Goal: Task Accomplishment & Management: Manage account settings

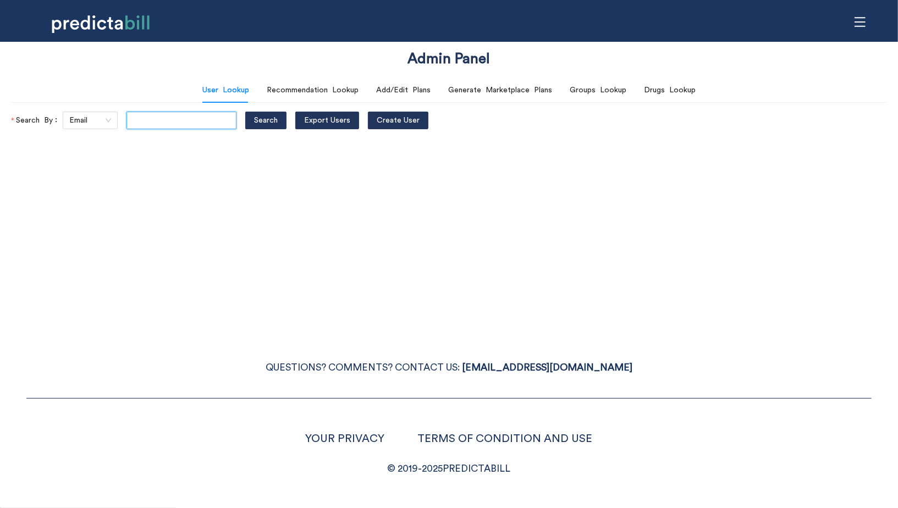
click at [140, 128] on input "text" at bounding box center [181, 121] width 110 height 18
click at [859, 21] on icon "menu" at bounding box center [859, 21] width 11 height 9
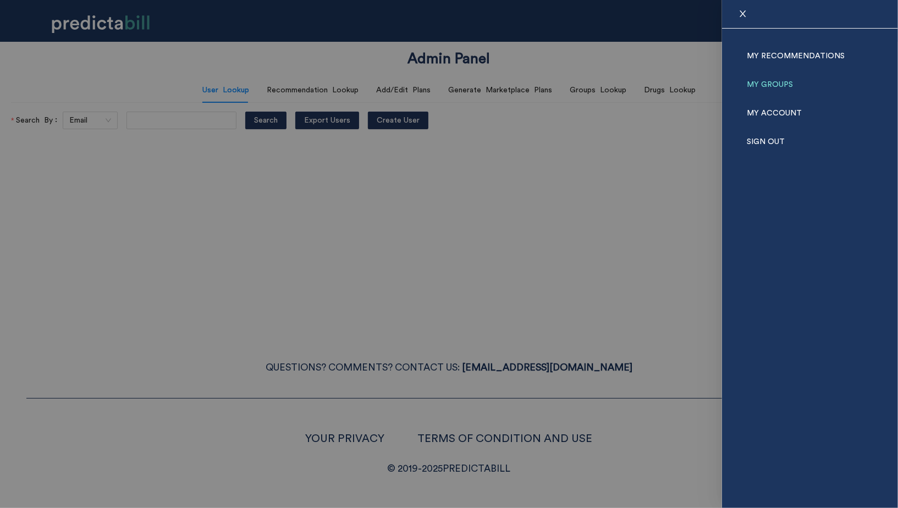
click at [769, 79] on link "My Groups" at bounding box center [769, 84] width 46 height 29
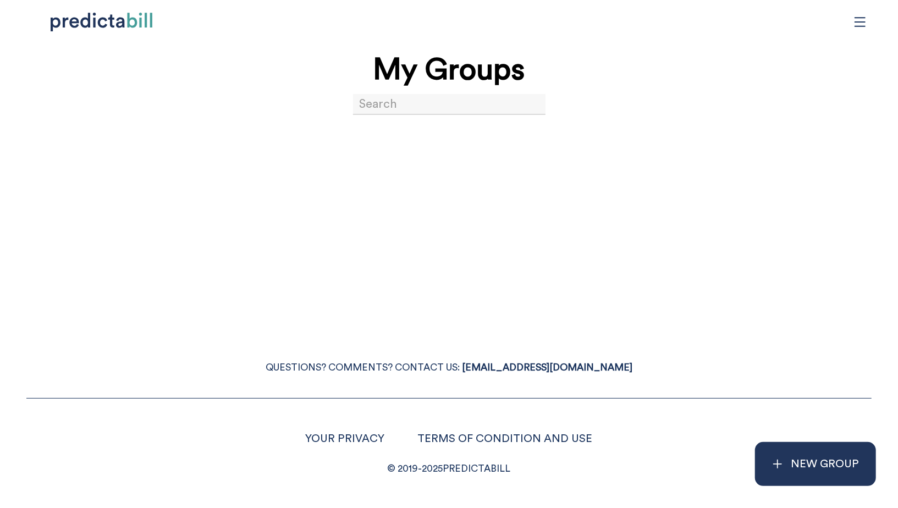
click at [390, 124] on div "My Groups" at bounding box center [449, 94] width 898 height 97
click at [385, 106] on input at bounding box center [449, 104] width 192 height 21
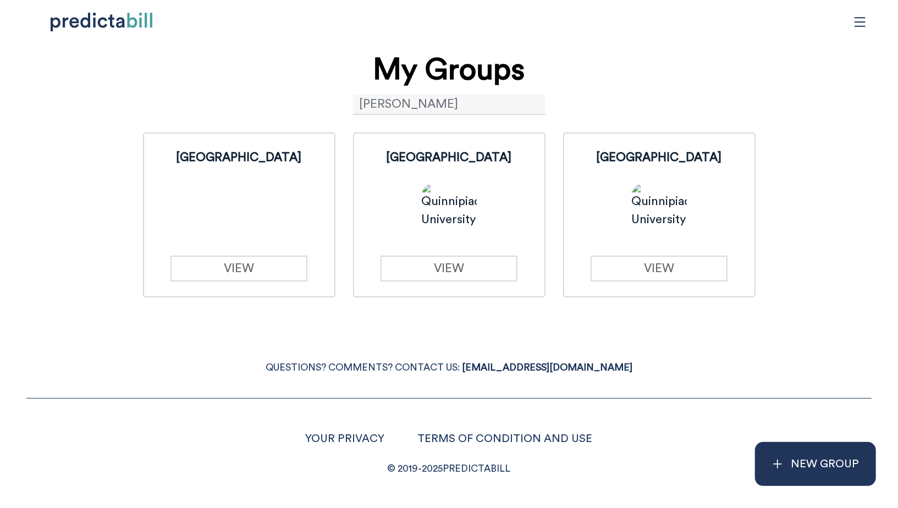
type input "quinn"
click at [635, 283] on div "Quinnipiac University VIEW" at bounding box center [659, 215] width 190 height 163
click at [635, 272] on link "VIEW" at bounding box center [658, 269] width 137 height 26
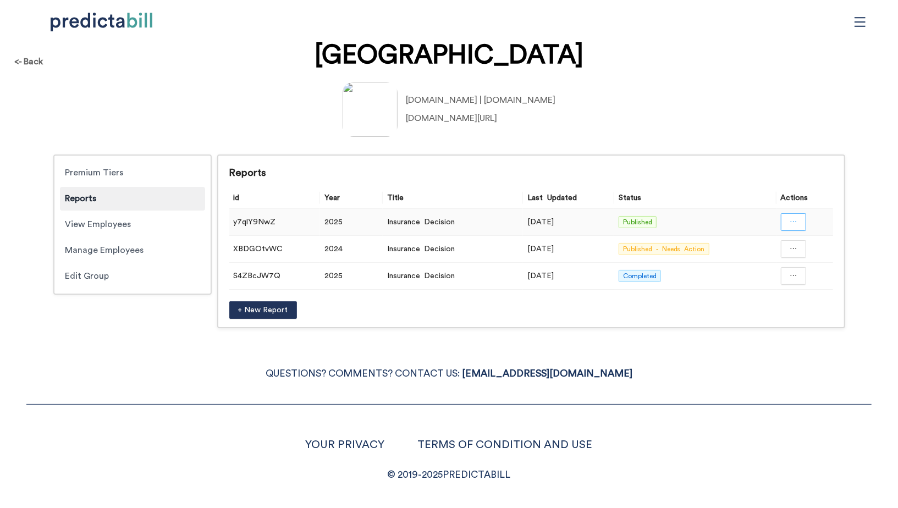
click at [796, 220] on icon "ellipsis" at bounding box center [793, 222] width 8 height 8
click at [799, 254] on span "Open in a new tab" at bounding box center [793, 251] width 72 height 12
click at [799, 228] on button "button" at bounding box center [792, 222] width 25 height 18
click at [764, 110] on div "quinnipiac.edu | qu.edu linkedin.com/school/quinnipiac-university/" at bounding box center [449, 109] width 876 height 55
click at [801, 247] on button "button" at bounding box center [792, 249] width 25 height 18
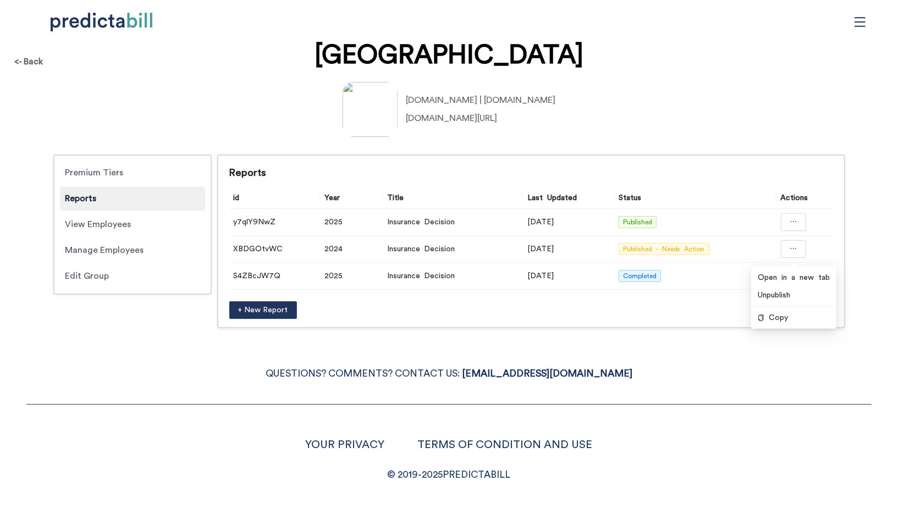
click at [748, 108] on div "quinnipiac.edu | qu.edu linkedin.com/school/quinnipiac-university/" at bounding box center [449, 109] width 876 height 55
click at [793, 284] on td at bounding box center [804, 276] width 57 height 27
click at [807, 281] on td at bounding box center [804, 276] width 57 height 27
click at [800, 281] on button "button" at bounding box center [792, 276] width 25 height 18
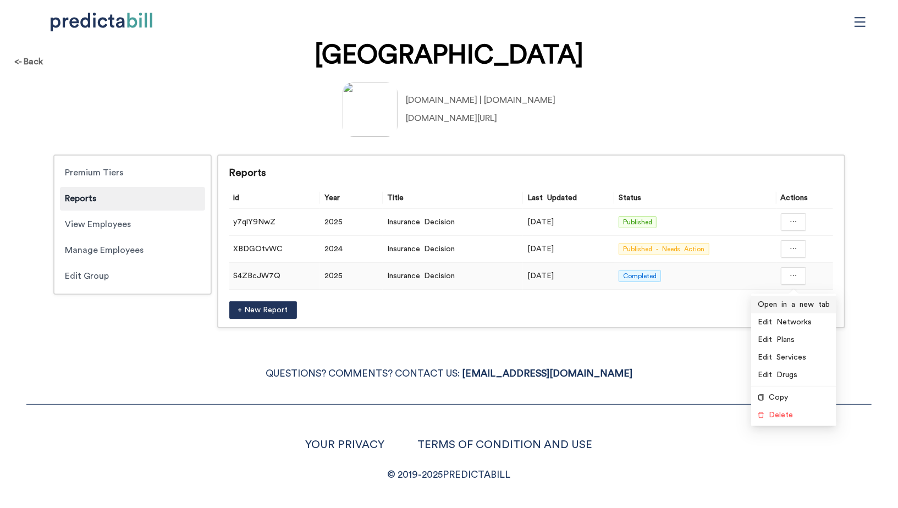
click at [820, 311] on li "Open in a new tab" at bounding box center [793, 305] width 85 height 18
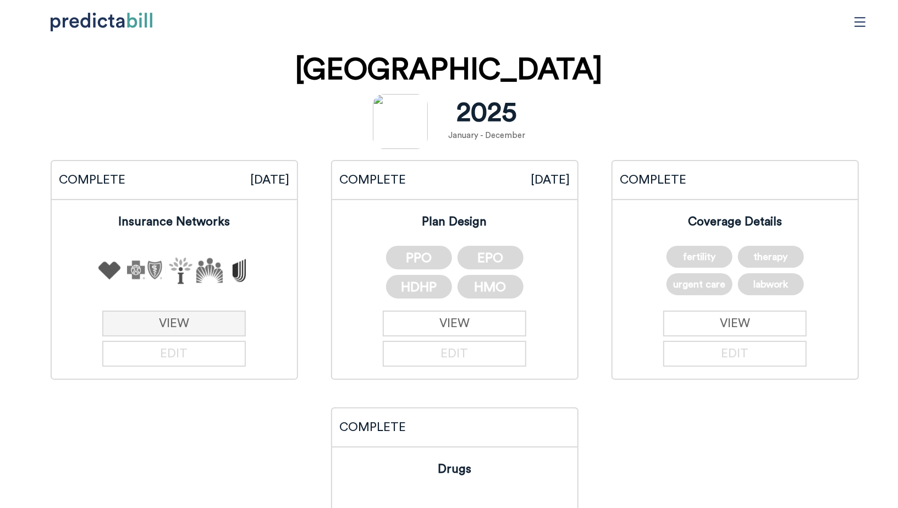
click at [224, 327] on link "VIEW" at bounding box center [173, 324] width 143 height 26
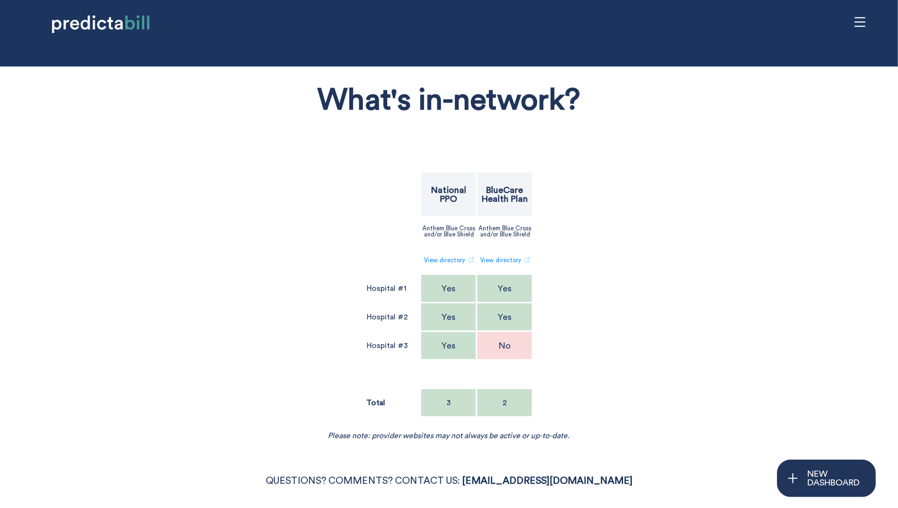
click at [854, 24] on icon "menu" at bounding box center [860, 22] width 12 height 12
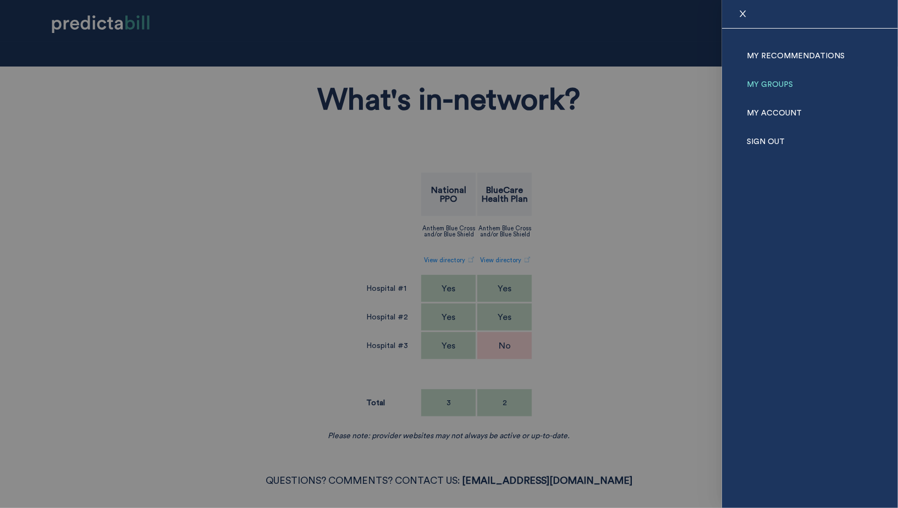
click at [749, 81] on link "My Groups" at bounding box center [769, 84] width 46 height 29
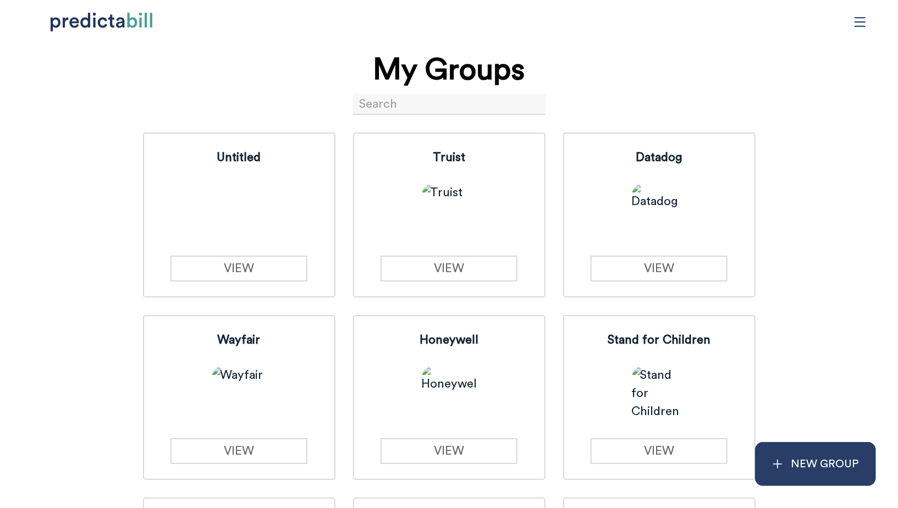
click at [826, 467] on p "NEW GROUP" at bounding box center [825, 464] width 68 height 18
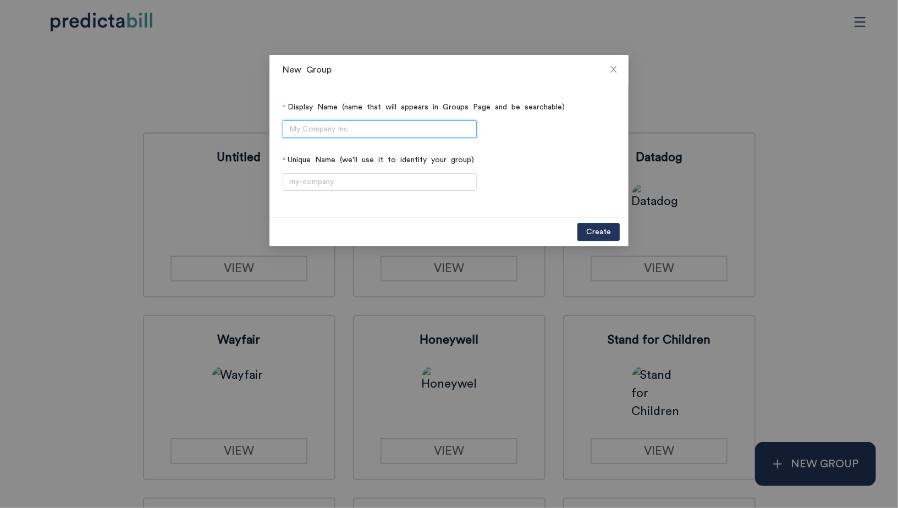
click at [368, 128] on input "Display Name (name that will appears in Groups Page and be searchable)" at bounding box center [380, 129] width 194 height 18
type input "New Group"
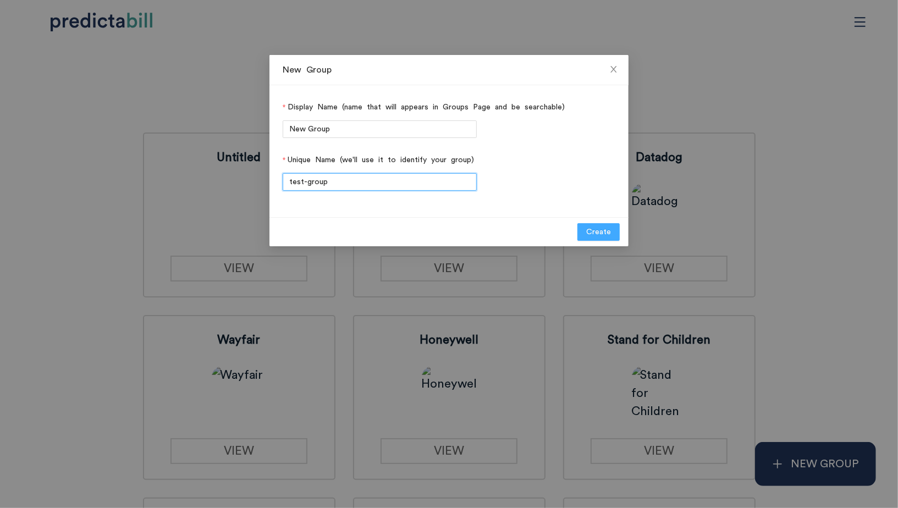
type input "test-group"
click at [600, 232] on span "Create" at bounding box center [598, 232] width 25 height 12
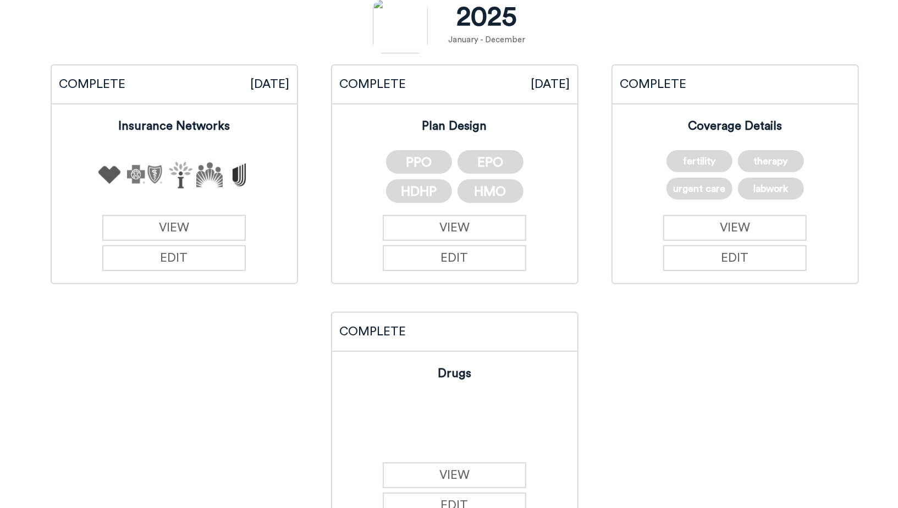
scroll to position [134, 0]
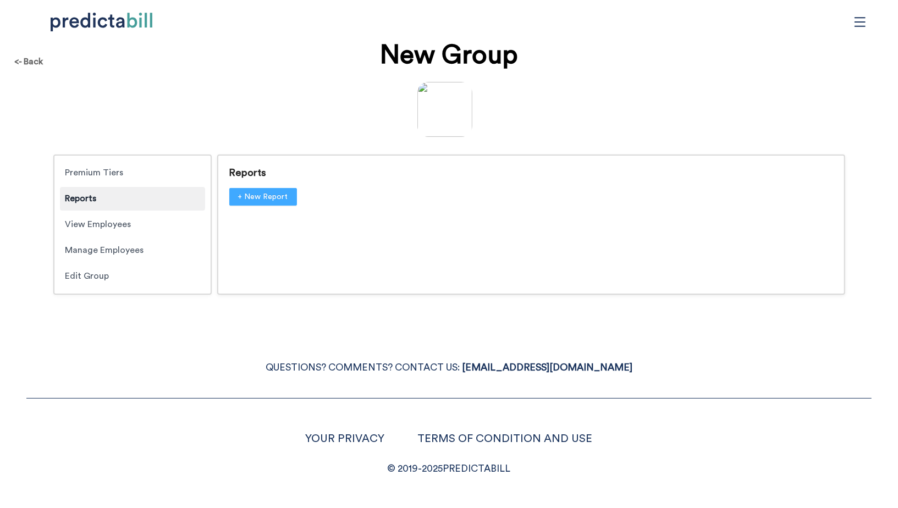
click at [269, 200] on span "+ New Report" at bounding box center [263, 197] width 50 height 12
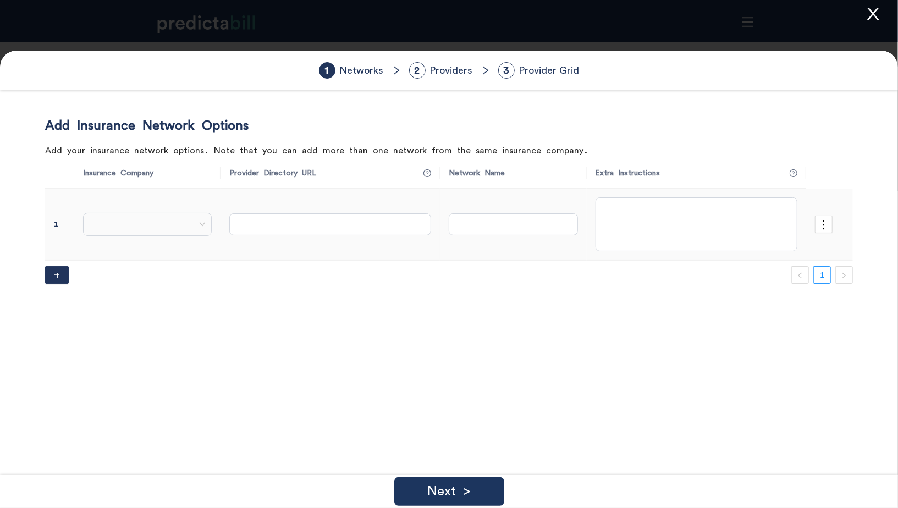
click at [144, 222] on span at bounding box center [147, 224] width 117 height 16
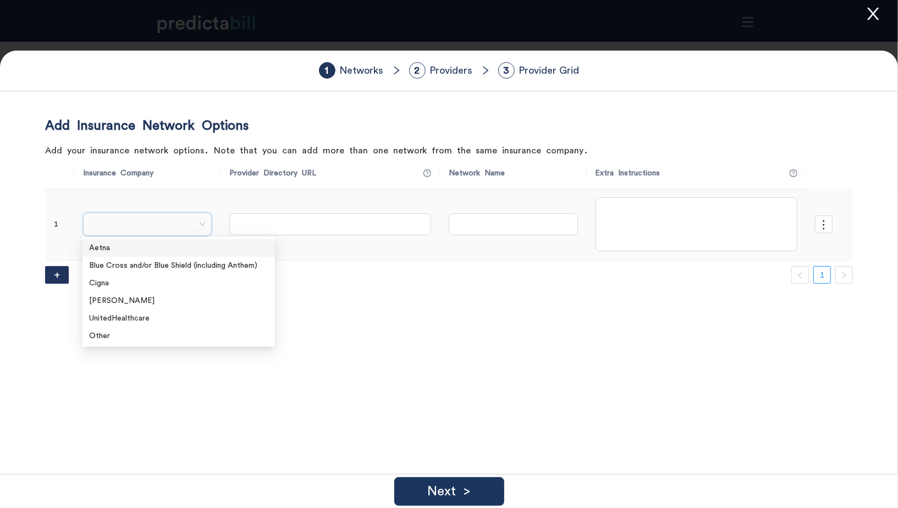
click at [162, 253] on div "Aetna" at bounding box center [178, 248] width 192 height 18
type input "https://aetna.com/docfind"
type input "Choice® POS II (Open Access)"
type textarea "In the "Continue as a guest" section, the enter the location of the doctor, the…"
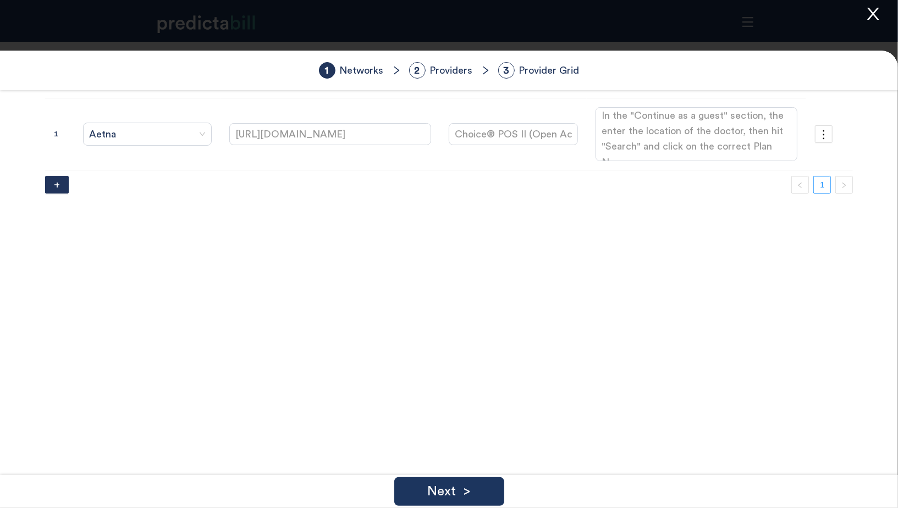
scroll to position [100, 0]
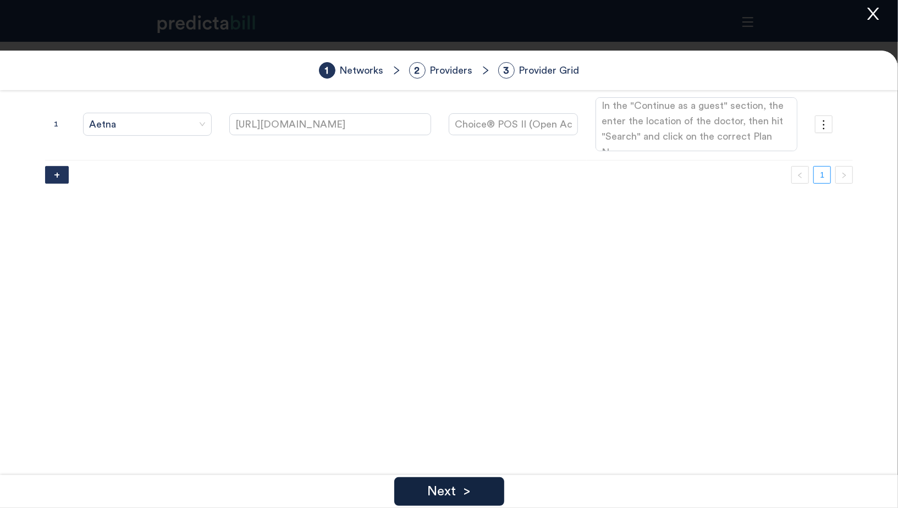
click at [459, 494] on p "Next >" at bounding box center [448, 491] width 43 height 13
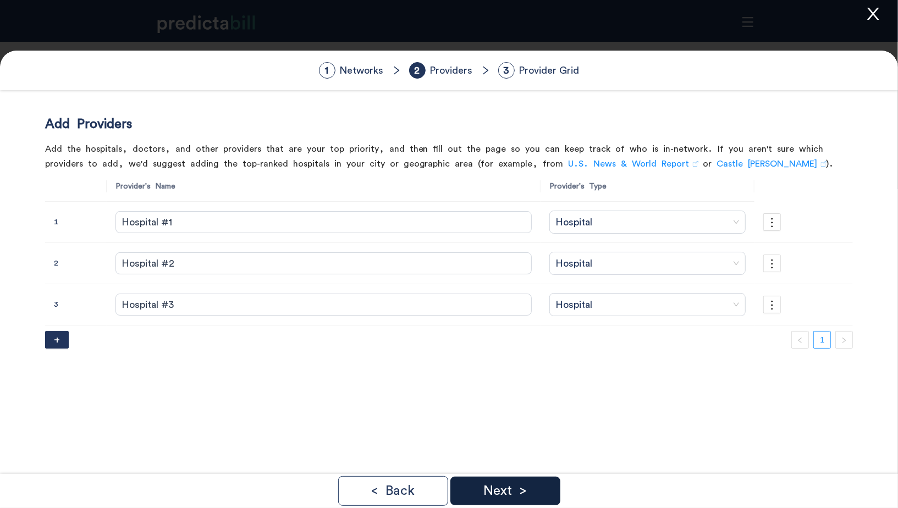
scroll to position [0, 0]
click at [467, 494] on div "Next >" at bounding box center [505, 491] width 110 height 29
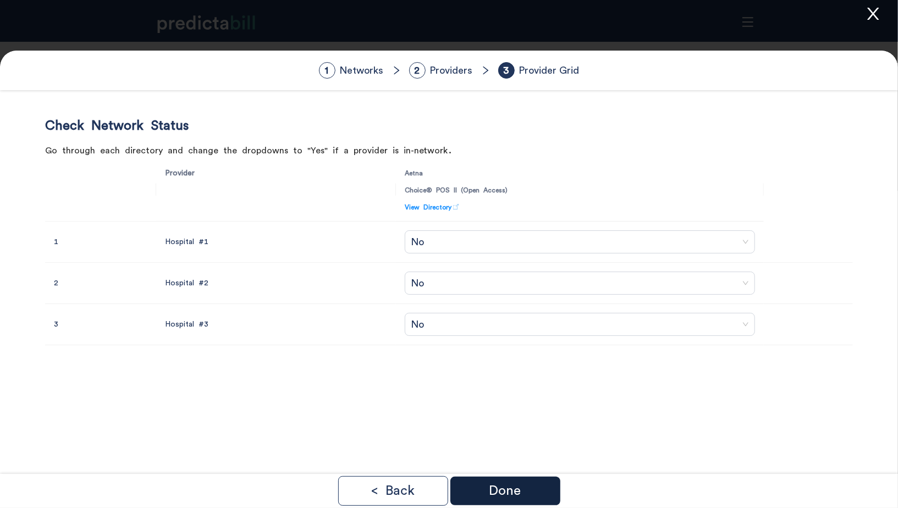
click at [490, 494] on p "Done" at bounding box center [505, 490] width 32 height 13
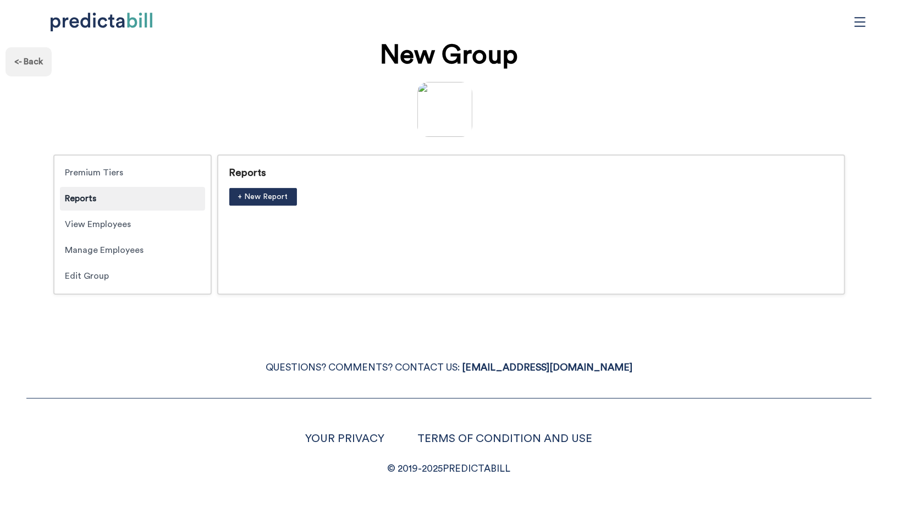
click at [25, 63] on div "<- Back" at bounding box center [28, 61] width 46 height 29
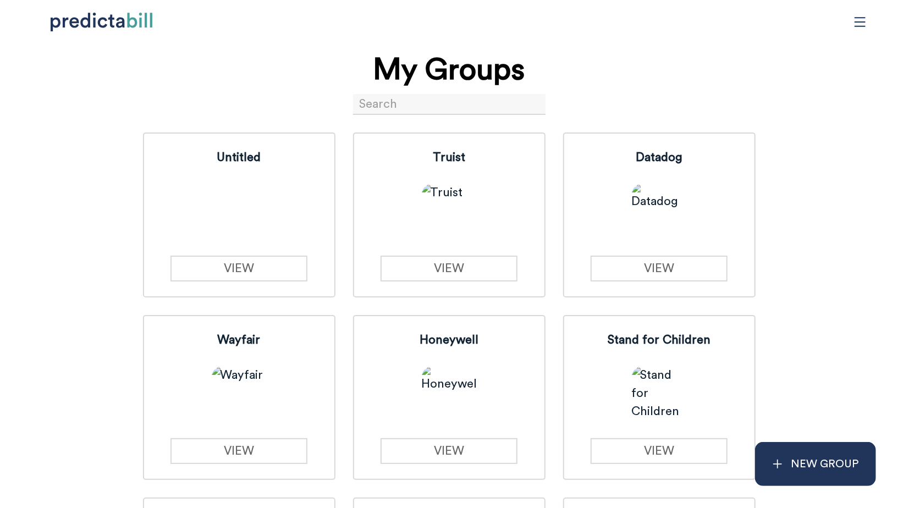
click at [252, 101] on div "My Groups" at bounding box center [449, 80] width 876 height 69
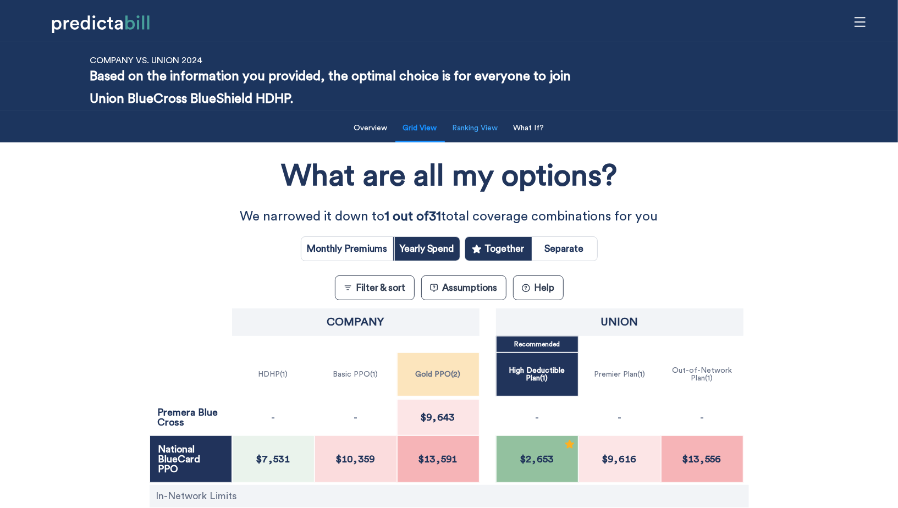
click at [481, 124] on button "Ranking View" at bounding box center [475, 128] width 59 height 23
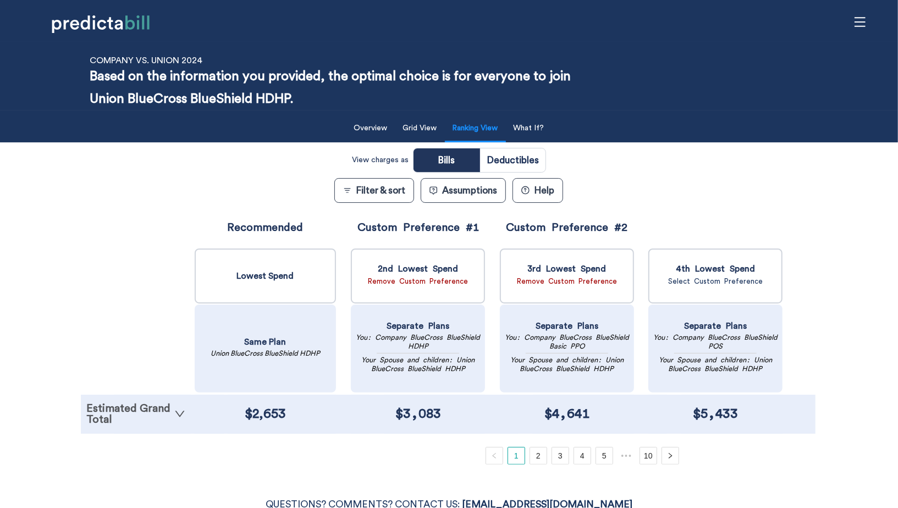
click at [119, 408] on link "Estimated Grand Total" at bounding box center [135, 414] width 99 height 22
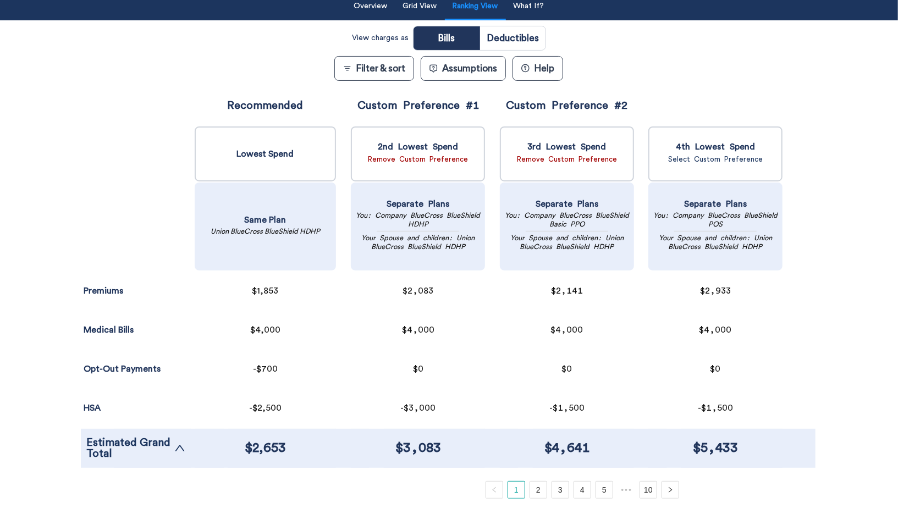
scroll to position [123, 0]
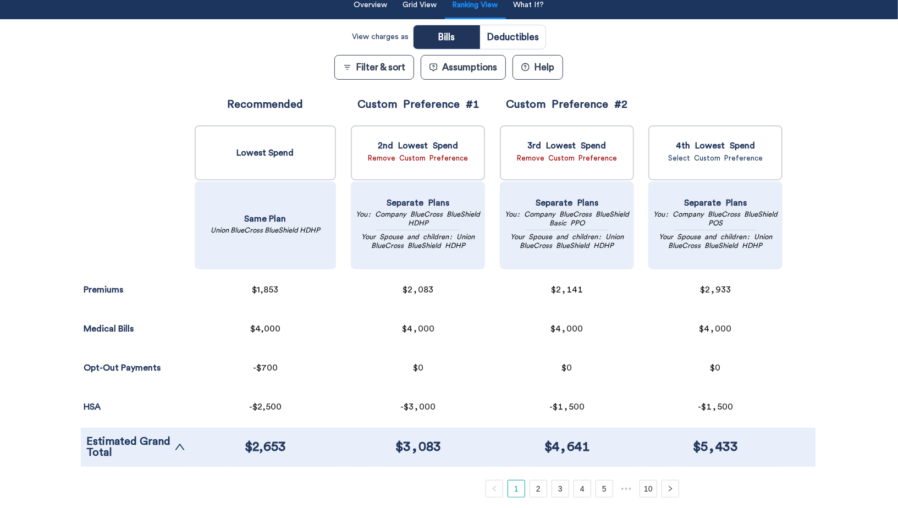
click at [518, 36] on input "radio" at bounding box center [512, 37] width 65 height 24
radio input "true"
click at [455, 34] on input "radio" at bounding box center [445, 37] width 65 height 24
radio input "true"
click at [362, 71] on button "Filter & sort" at bounding box center [374, 67] width 80 height 25
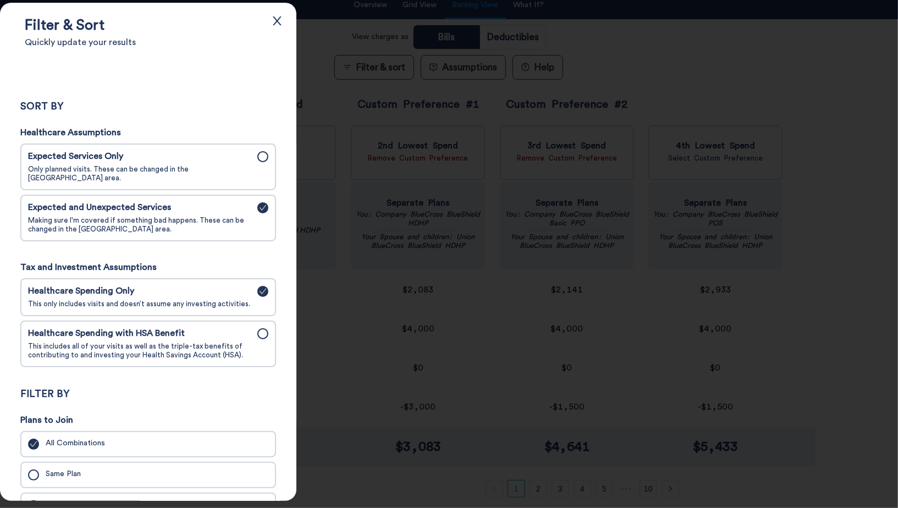
click at [330, 52] on div at bounding box center [449, 254] width 898 height 508
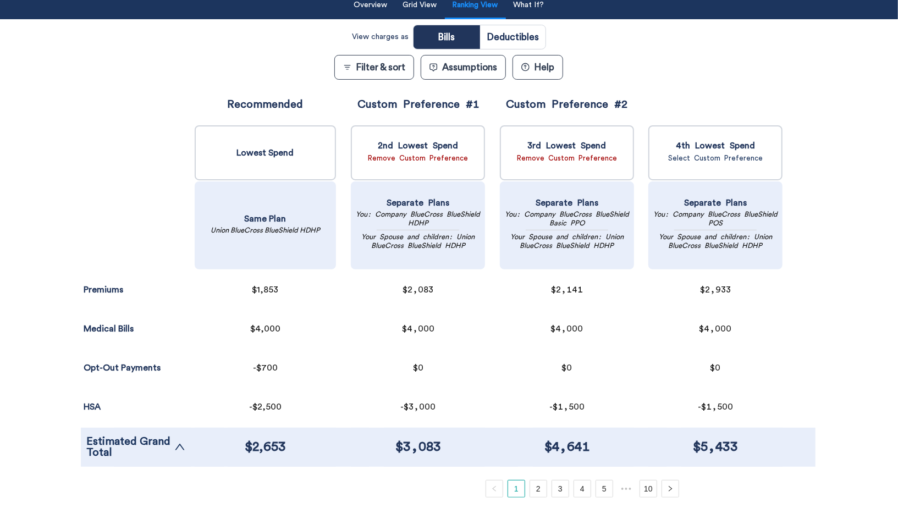
click at [231, 46] on div "View charges as Bills Deductibles Filter & sort Assumptions ? Help Premiums Sur…" at bounding box center [449, 261] width 736 height 473
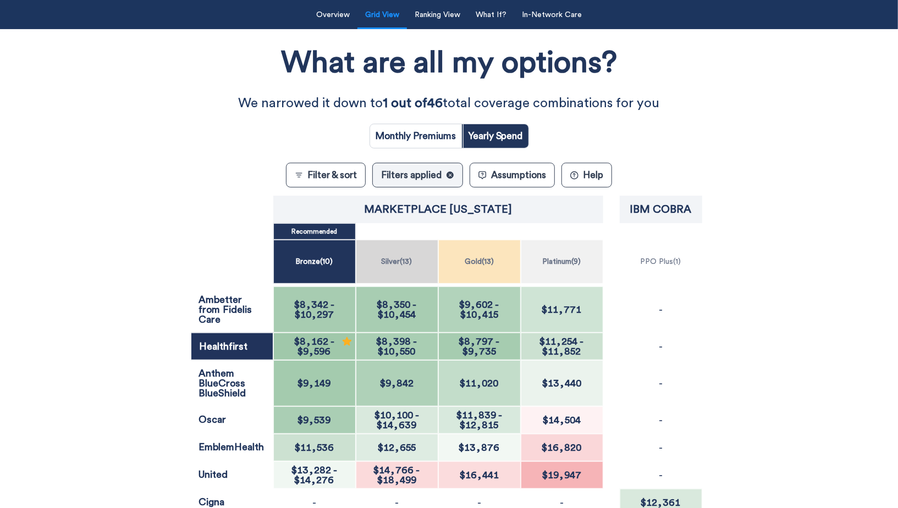
scroll to position [177, 0]
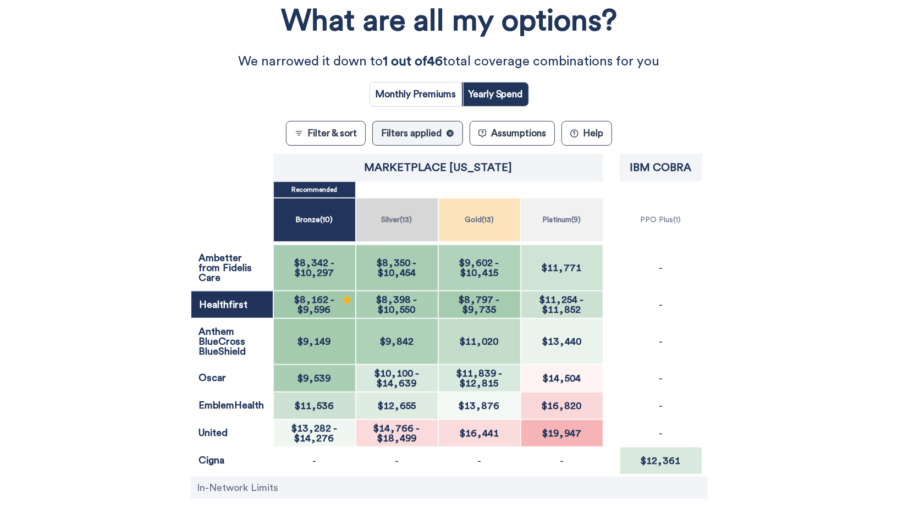
click at [432, 95] on input "radio" at bounding box center [416, 94] width 92 height 24
radio input "true"
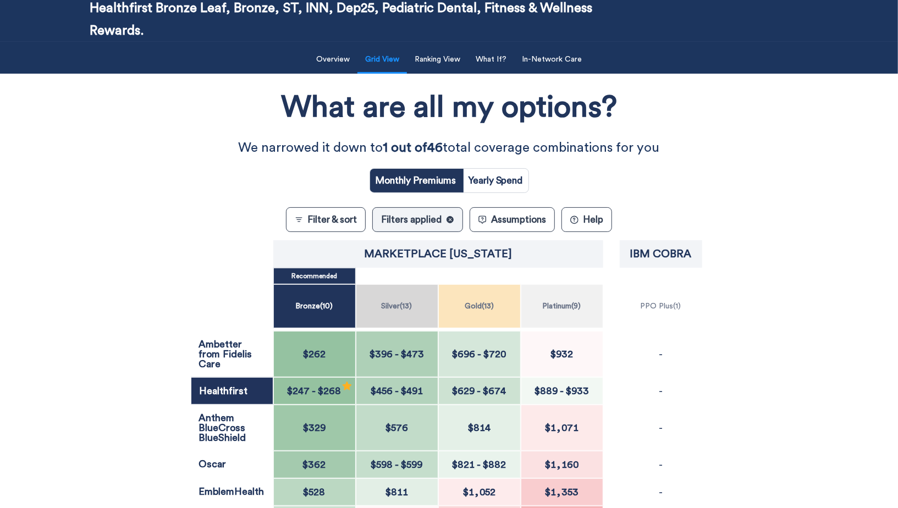
scroll to position [90, 0]
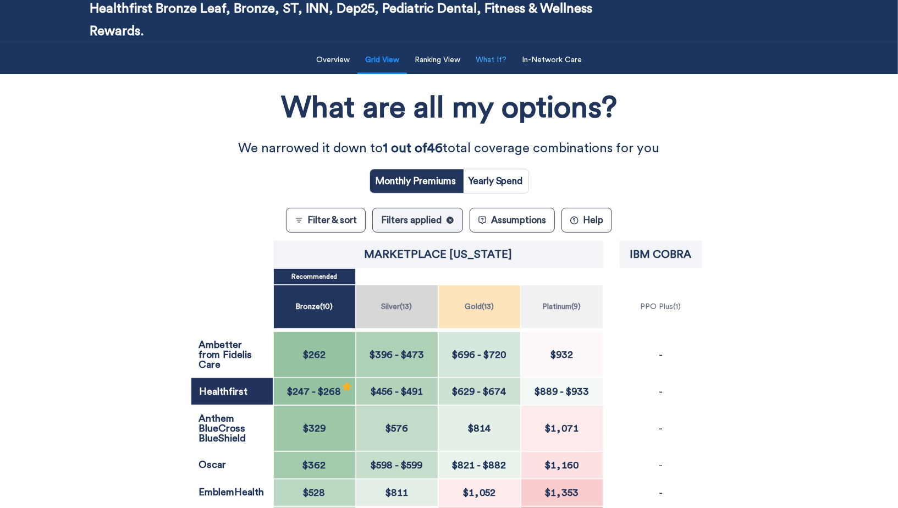
click at [489, 60] on button "What If?" at bounding box center [491, 60] width 44 height 23
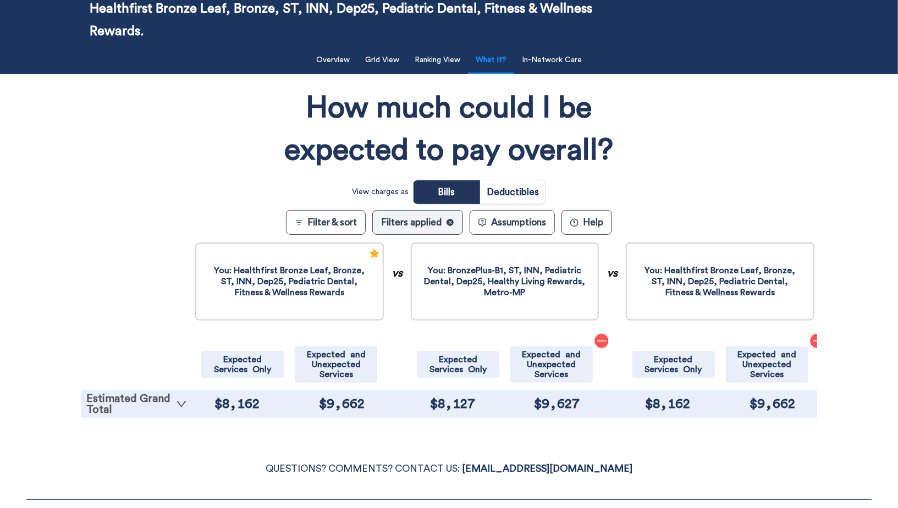
click at [101, 413] on link "Estimated Grand Total" at bounding box center [136, 404] width 101 height 22
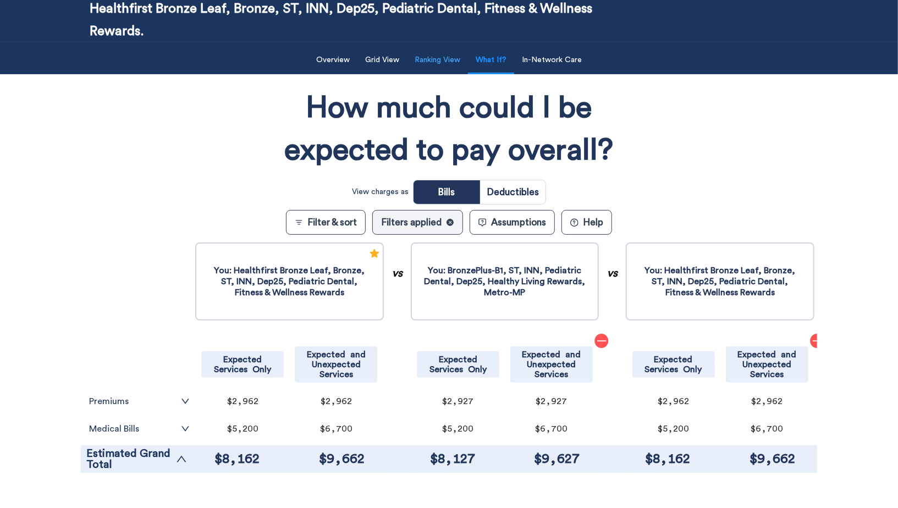
click at [430, 59] on button "Ranking View" at bounding box center [437, 60] width 59 height 23
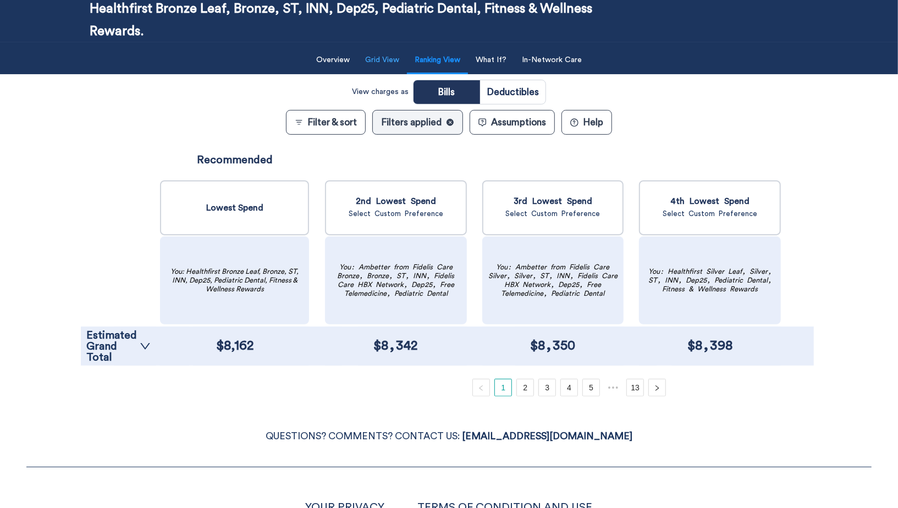
click at [383, 64] on button "Grid View" at bounding box center [381, 60] width 47 height 23
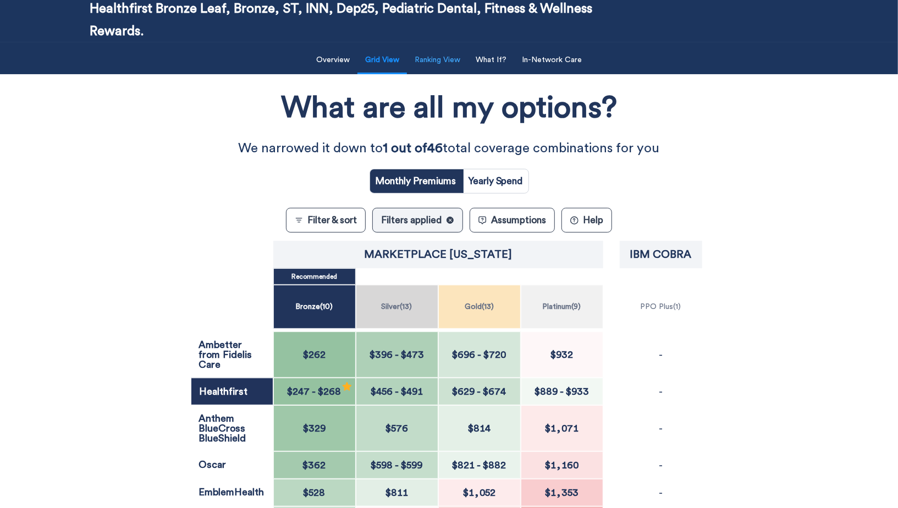
click at [438, 64] on button "Ranking View" at bounding box center [437, 60] width 59 height 23
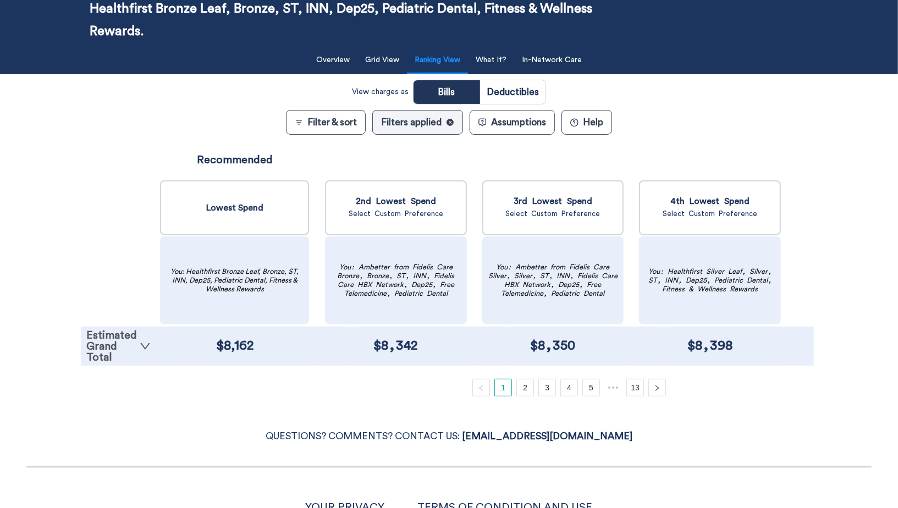
click at [126, 346] on link "Estimated Grand Total" at bounding box center [118, 346] width 64 height 33
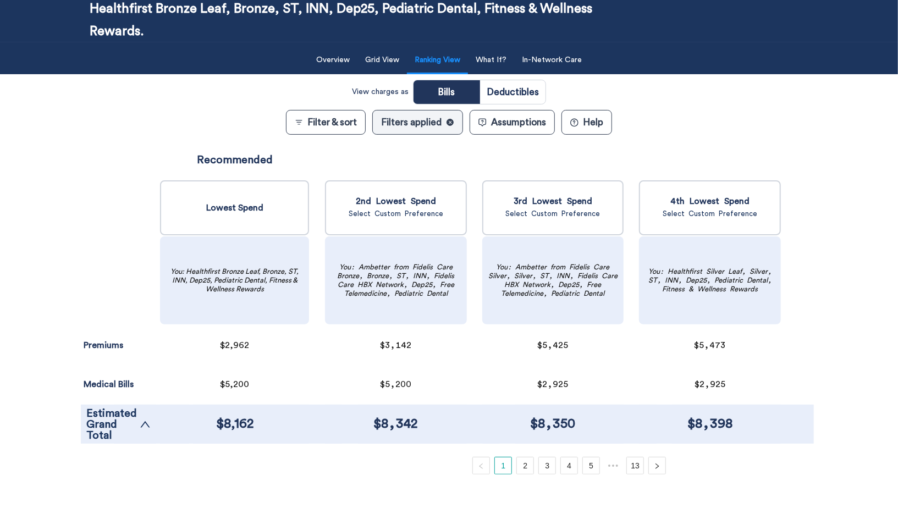
click at [522, 86] on input "radio" at bounding box center [512, 92] width 65 height 24
radio input "true"
click at [440, 93] on input "radio" at bounding box center [445, 92] width 65 height 24
radio input "true"
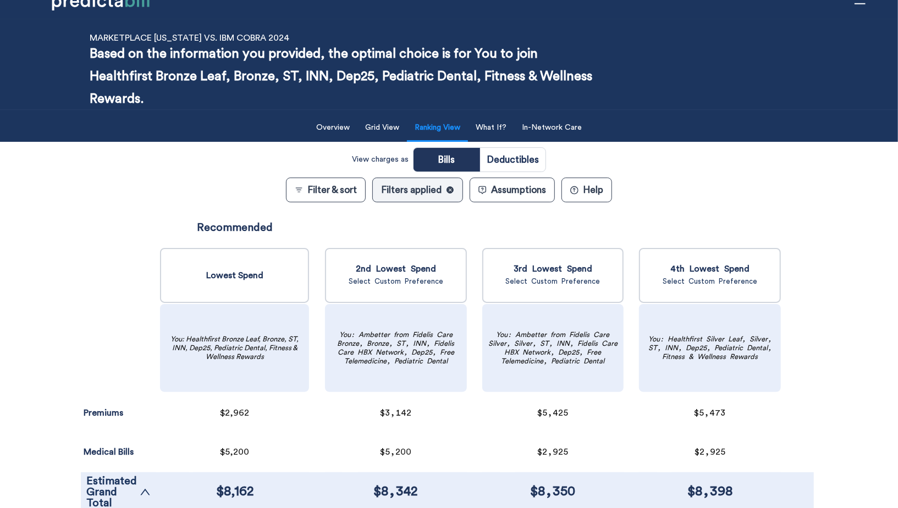
scroll to position [12, 0]
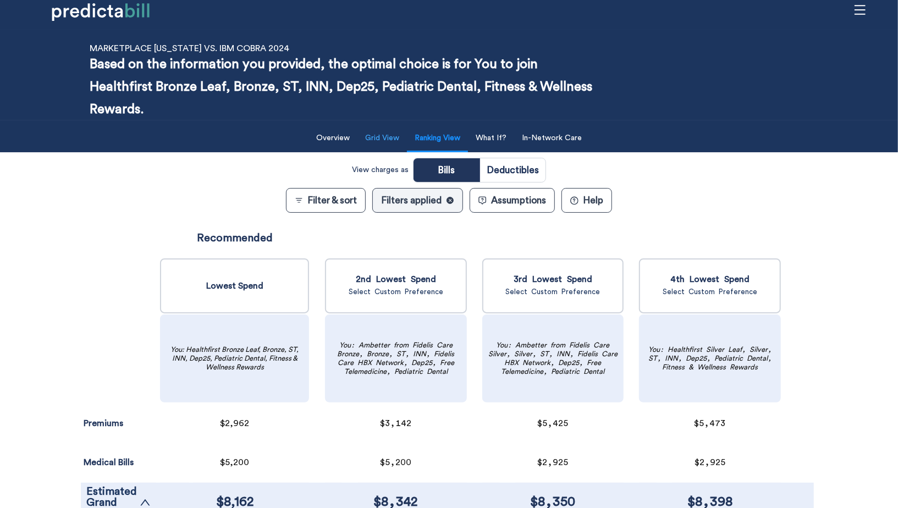
click at [384, 140] on button "Grid View" at bounding box center [381, 138] width 47 height 23
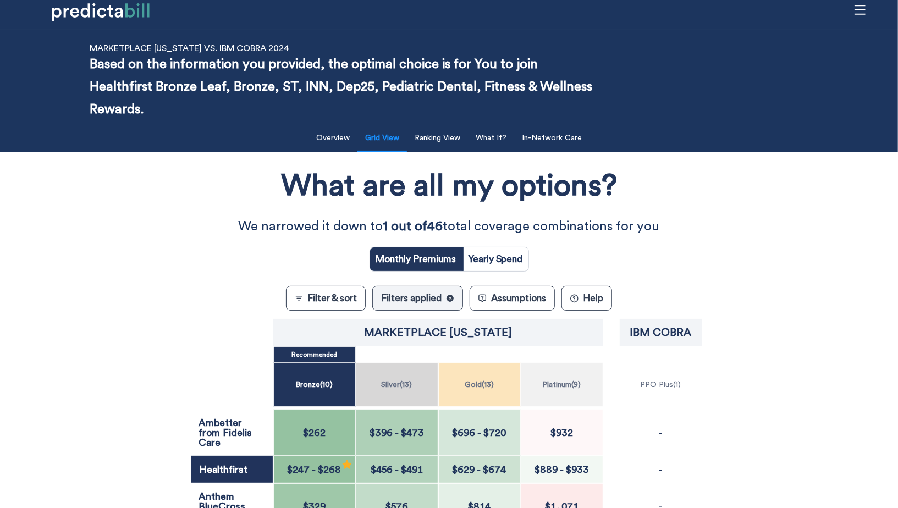
click at [500, 262] on input "radio" at bounding box center [495, 259] width 65 height 24
radio input "true"
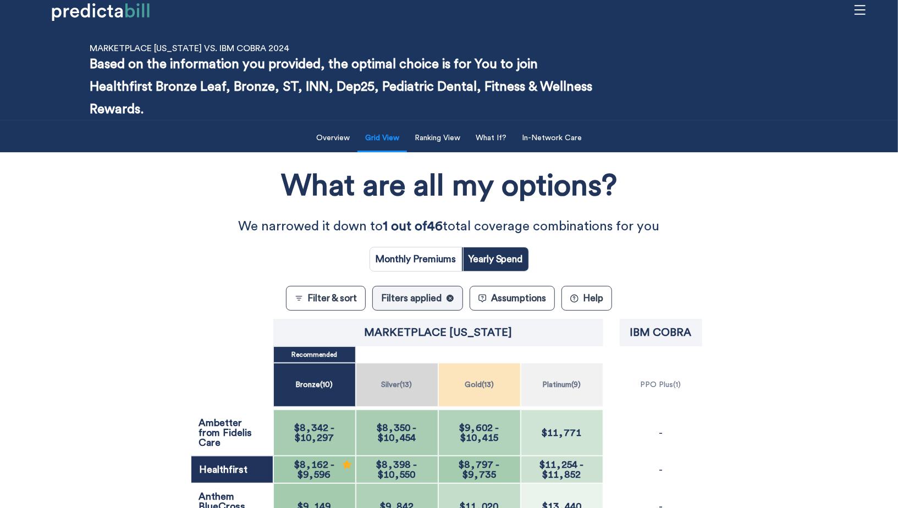
click at [423, 265] on input "radio" at bounding box center [416, 259] width 92 height 24
radio input "true"
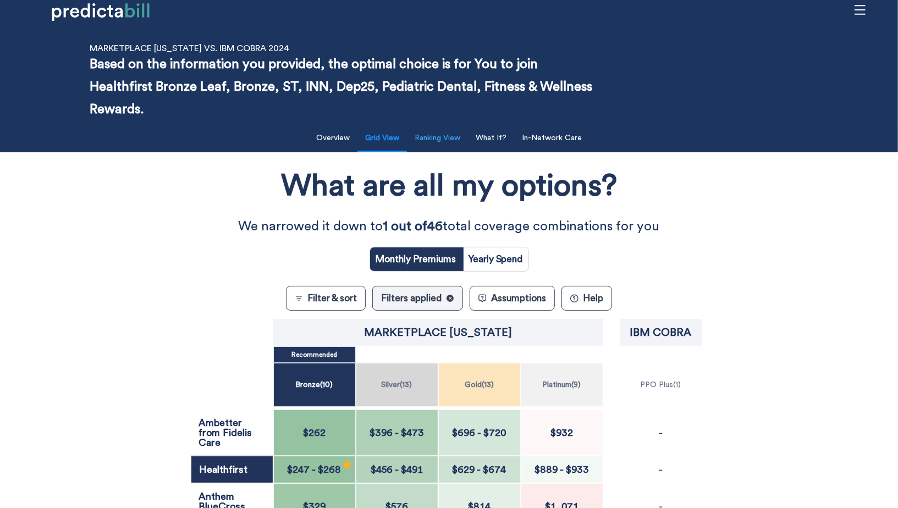
click at [449, 145] on button "Ranking View" at bounding box center [437, 138] width 59 height 23
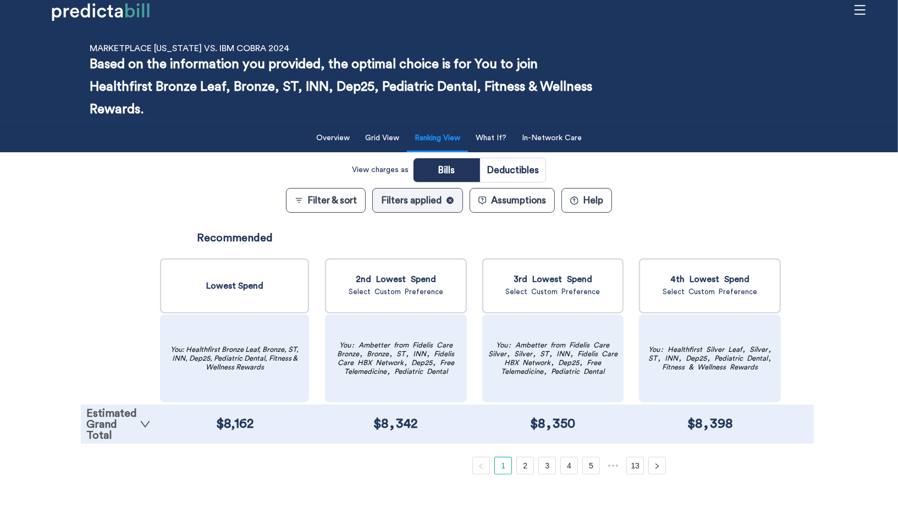
click at [128, 428] on link "Estimated Grand Total" at bounding box center [118, 424] width 64 height 33
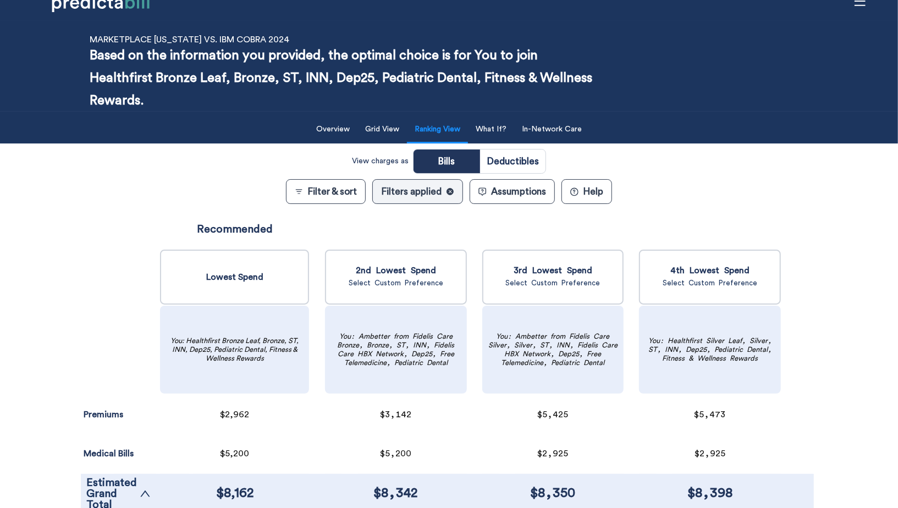
scroll to position [20, 0]
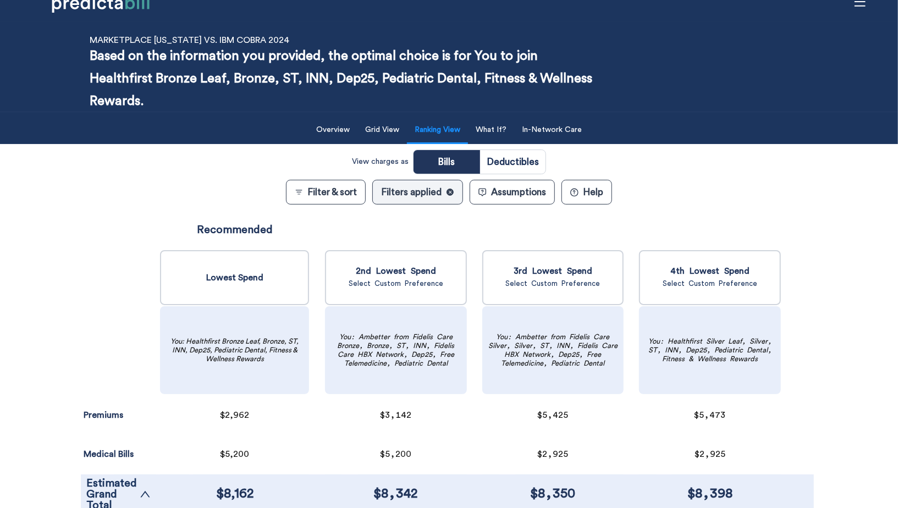
click at [115, 282] on div "Premiums Surcharges Medical Bills Out-of-Network Cost Sharing Opt-Out Payments …" at bounding box center [118, 361] width 75 height 303
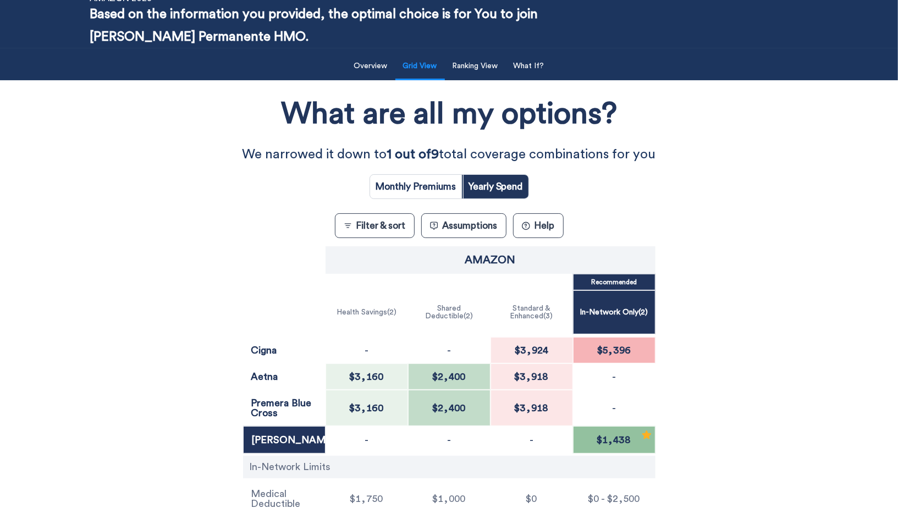
scroll to position [141, 0]
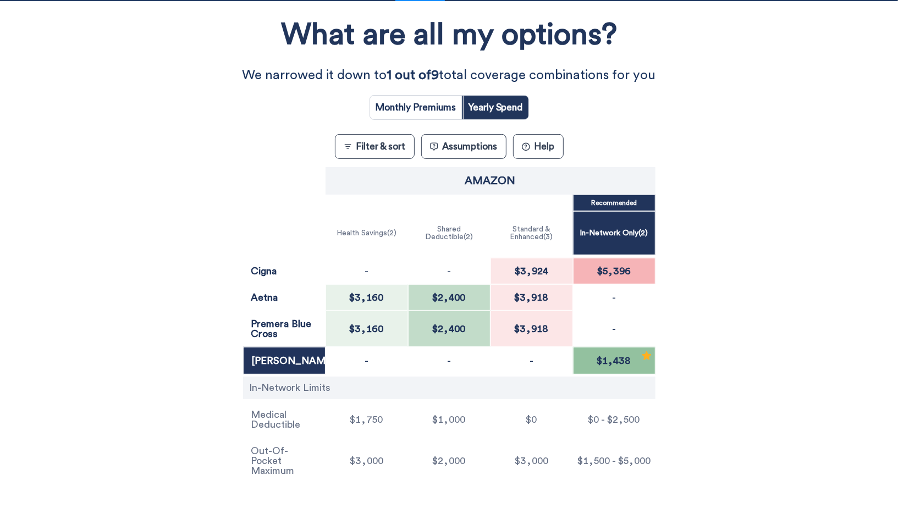
click at [434, 109] on input "radio" at bounding box center [416, 108] width 92 height 24
radio input "true"
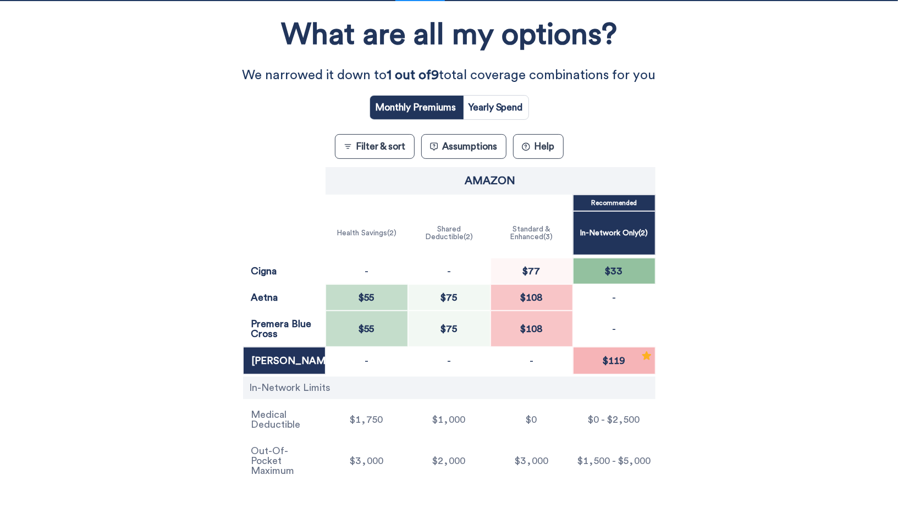
click at [491, 108] on input "radio" at bounding box center [495, 108] width 65 height 24
radio input "true"
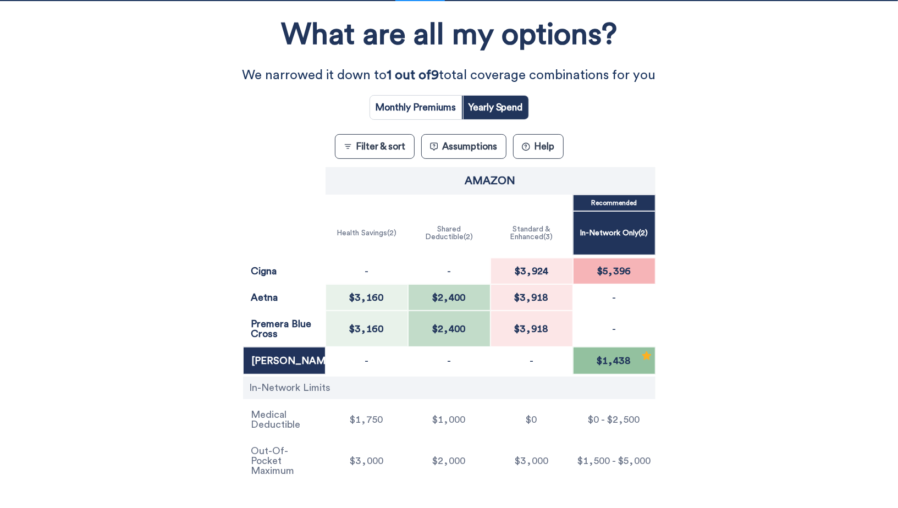
click at [378, 151] on button "Filter & sort" at bounding box center [375, 146] width 80 height 25
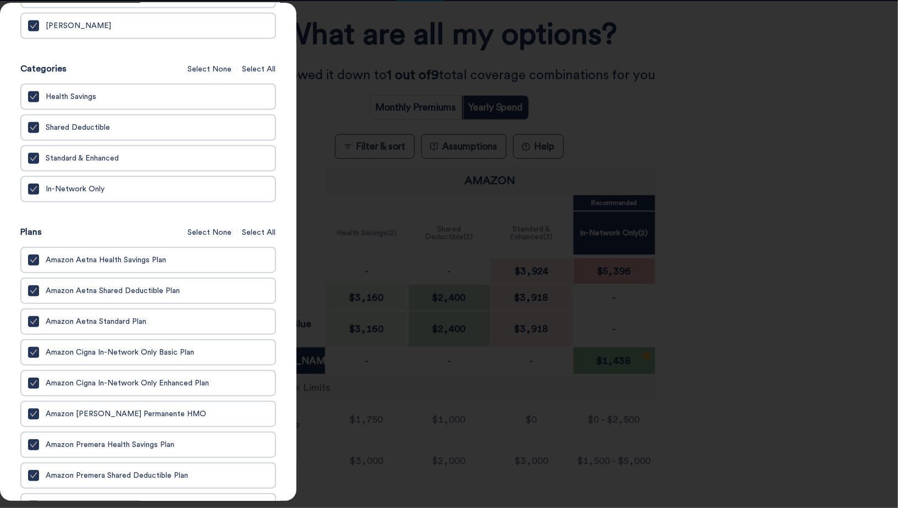
scroll to position [535, 0]
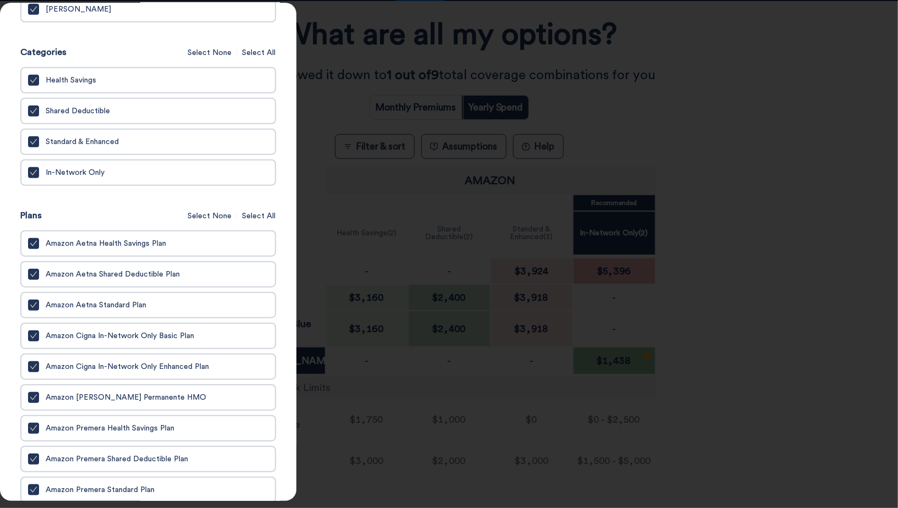
click at [375, 173] on div at bounding box center [449, 254] width 898 height 508
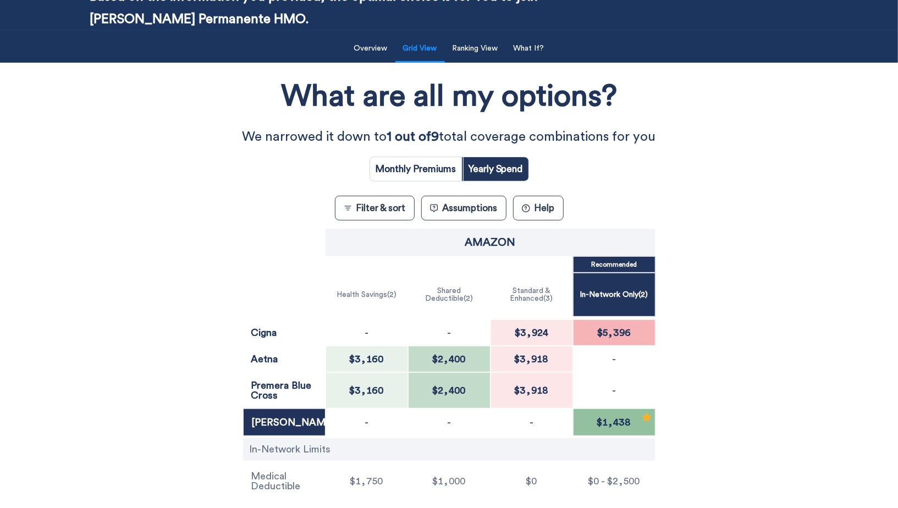
scroll to position [0, 0]
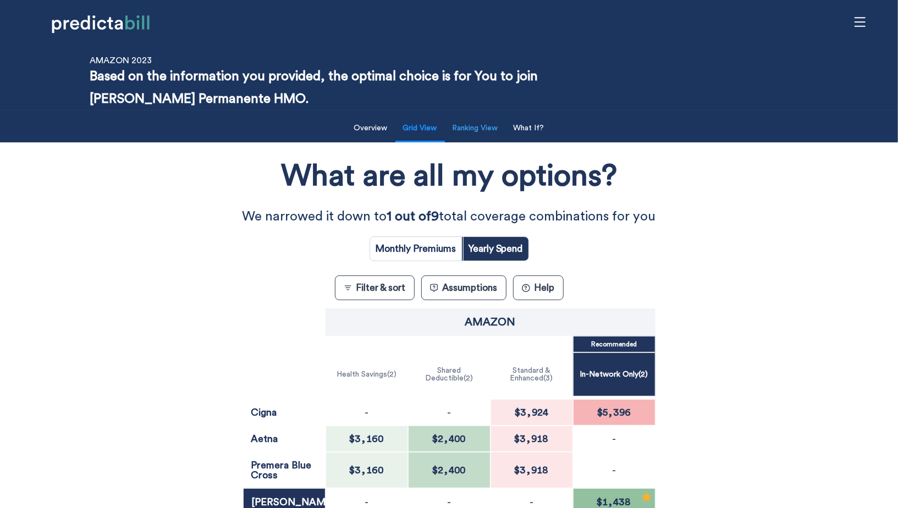
click at [487, 136] on button "Ranking View" at bounding box center [475, 128] width 59 height 23
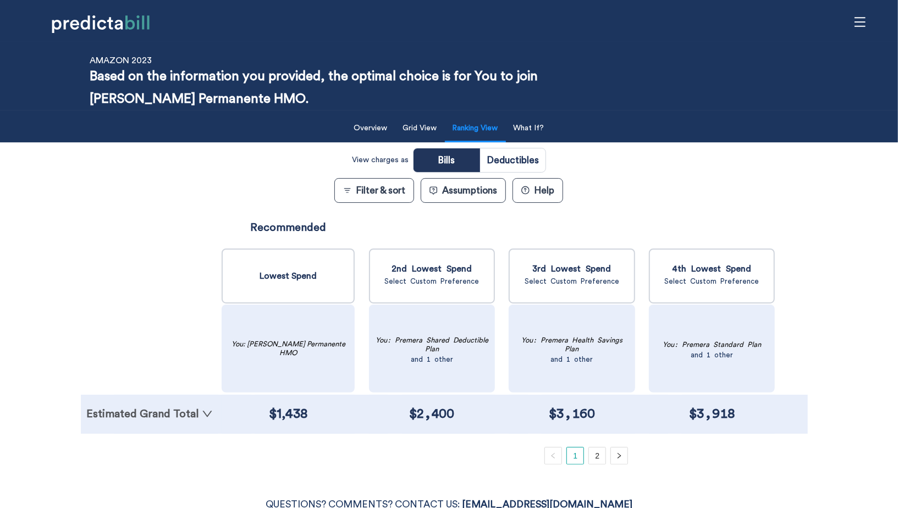
click at [167, 417] on link "Estimated Grand Total" at bounding box center [149, 413] width 126 height 11
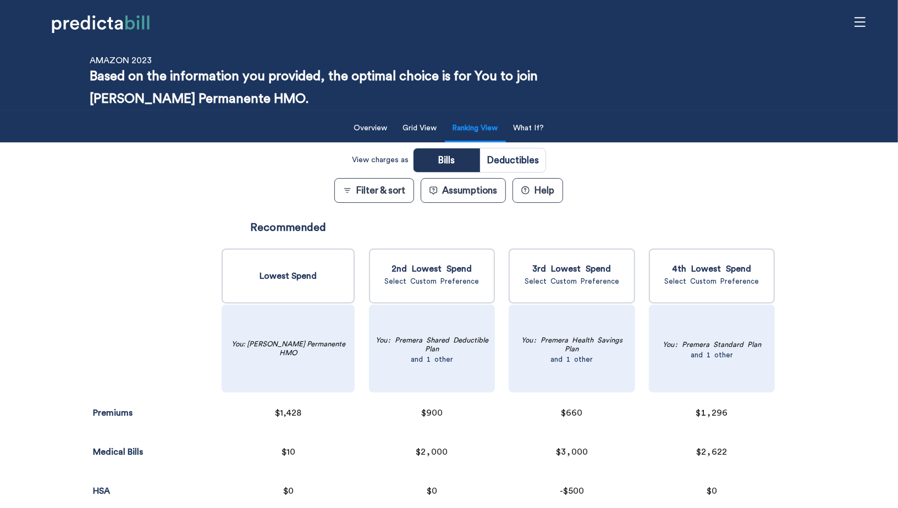
click at [163, 252] on div "Premiums Surcharges Medical Bills Out-of-Network Cost Sharing Opt-Out Payments …" at bounding box center [149, 398] width 137 height 381
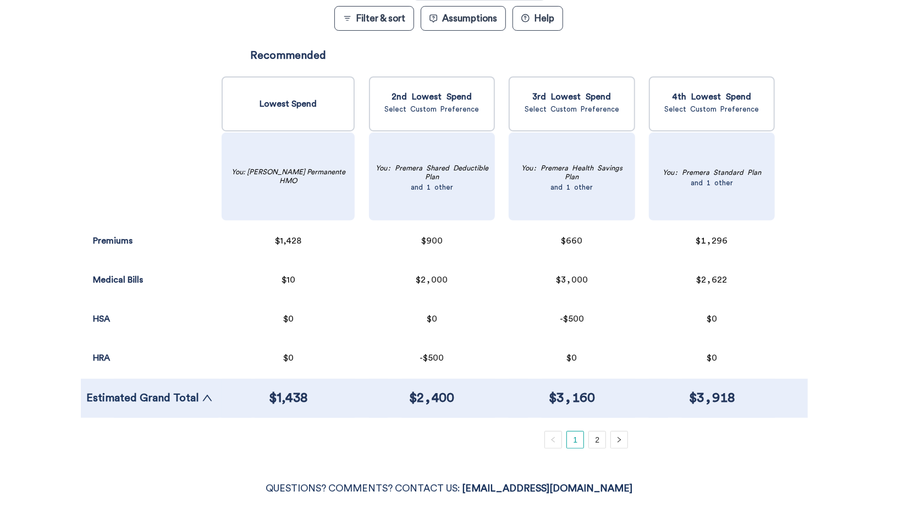
scroll to position [173, 0]
